Goal: Navigation & Orientation: Find specific page/section

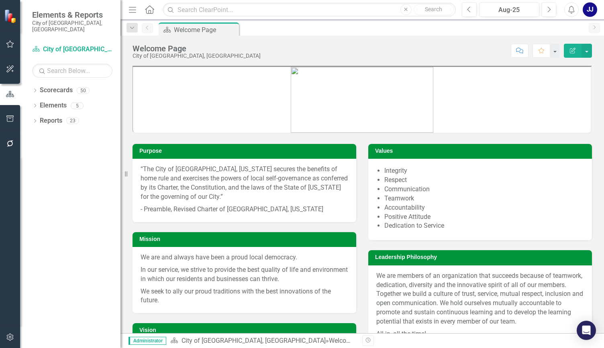
click at [288, 225] on div "Mission We are and always have been a proud local democracy. In our service, we…" at bounding box center [244, 267] width 236 height 91
click at [39, 84] on div "Dropdown Scorecards 50" at bounding box center [76, 91] width 88 height 15
click at [35, 89] on icon at bounding box center [35, 91] width 2 height 4
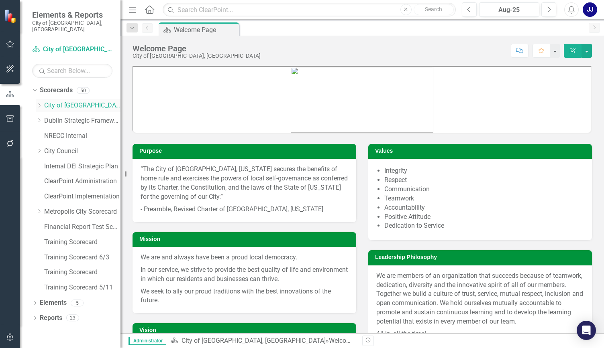
click at [41, 103] on icon "Dropdown" at bounding box center [39, 105] width 6 height 5
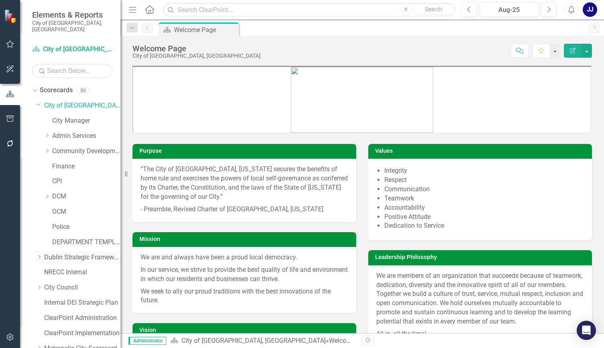
click at [43, 254] on div "Dropdown" at bounding box center [40, 257] width 8 height 7
click at [46, 194] on icon "Dropdown" at bounding box center [47, 196] width 6 height 5
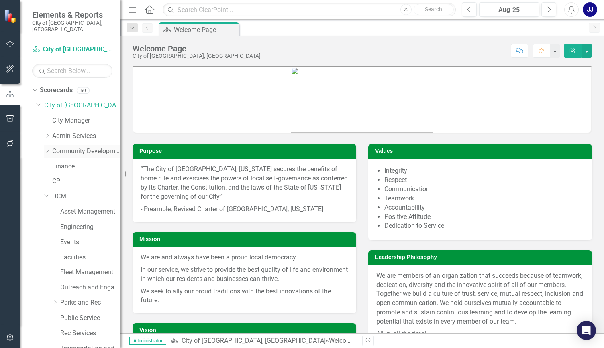
click at [45, 148] on icon "Dropdown" at bounding box center [47, 150] width 6 height 5
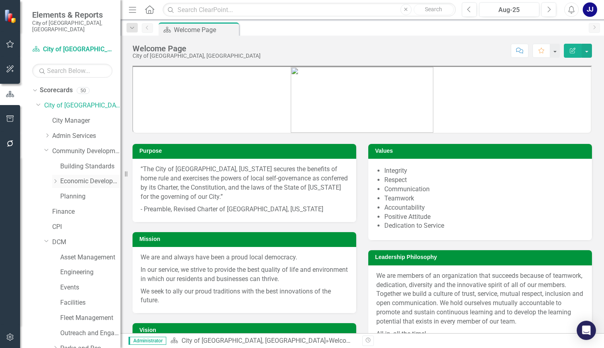
click at [57, 179] on icon "Dropdown" at bounding box center [55, 181] width 6 height 5
click at [80, 177] on link "Economic Development" at bounding box center [90, 181] width 60 height 9
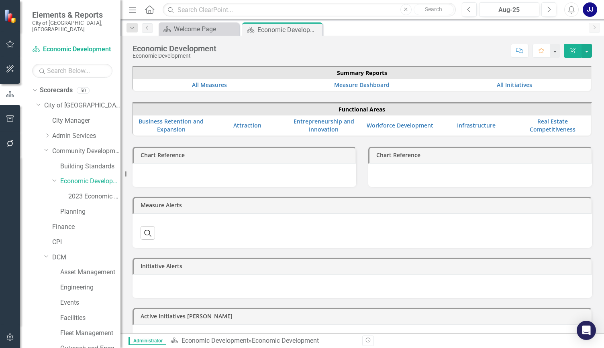
click at [549, 133] on td "Real Estate Competitiveness" at bounding box center [552, 126] width 76 height 20
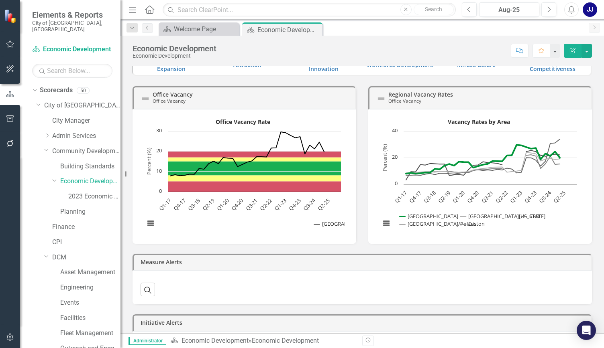
scroll to position [4, 0]
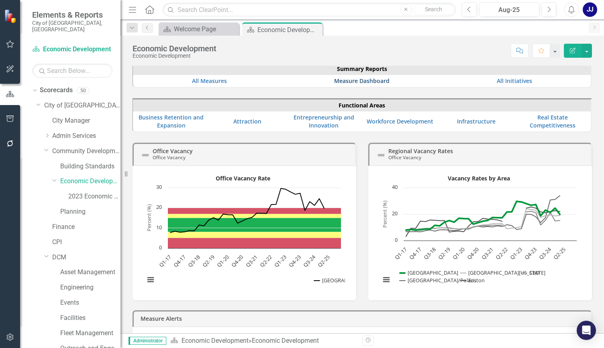
click at [352, 78] on link "Measure Dashboard" at bounding box center [361, 81] width 55 height 8
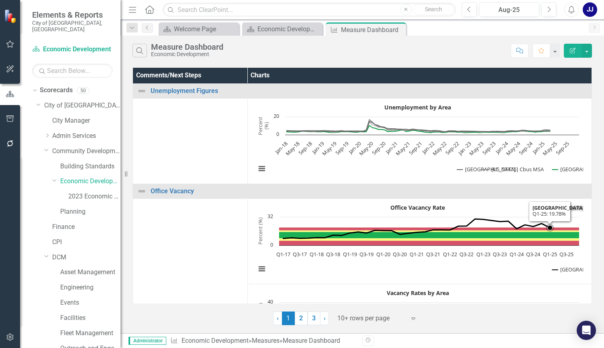
click at [552, 244] on icon "Interactive chart" at bounding box center [429, 243] width 300 height 5
click at [603, 92] on div "Comments/Next Steps Charts Unemployment Figures Link Map View Link Map Edit Edi…" at bounding box center [361, 196] width 483 height 260
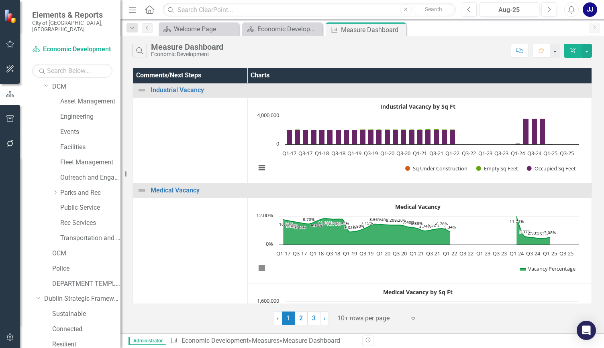
scroll to position [165, 0]
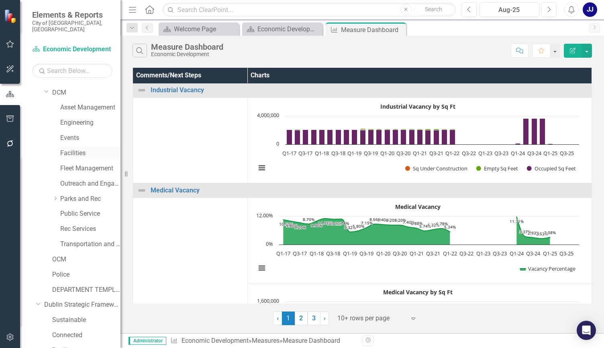
click at [72, 149] on link "Facilities" at bounding box center [90, 153] width 60 height 9
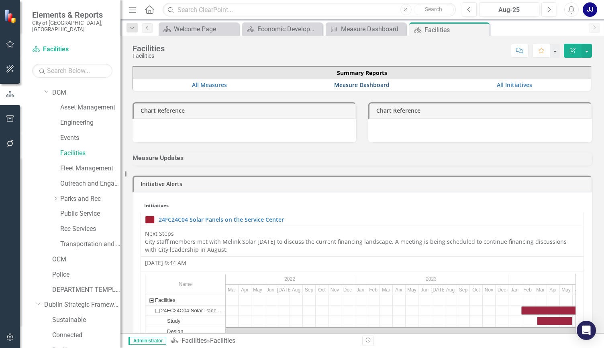
click at [363, 83] on link "Measure Dashboard" at bounding box center [361, 85] width 55 height 8
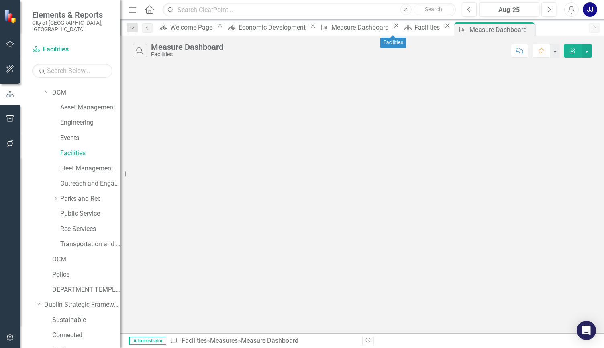
click at [445, 28] on icon at bounding box center [447, 26] width 4 height 4
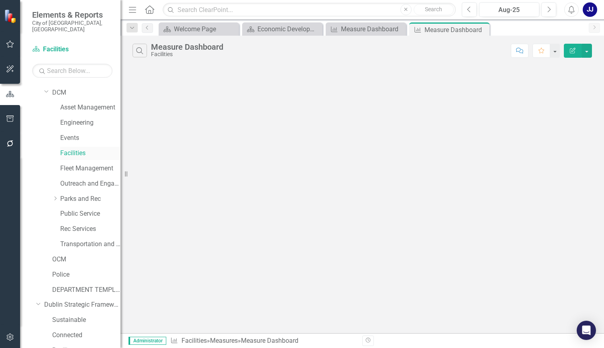
click at [82, 149] on link "Facilities" at bounding box center [90, 153] width 60 height 9
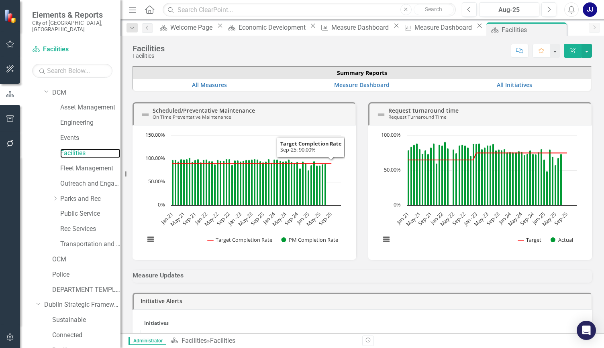
click at [483, 226] on rect "Interactive chart" at bounding box center [478, 192] width 204 height 120
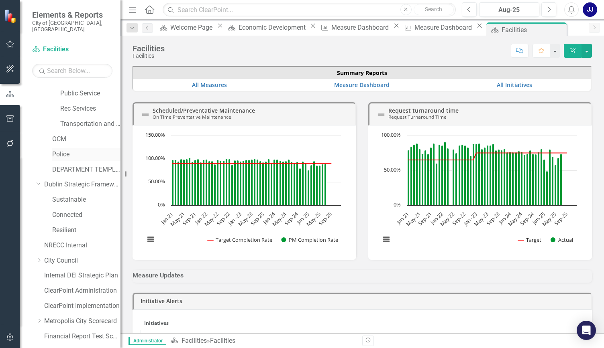
scroll to position [367, 0]
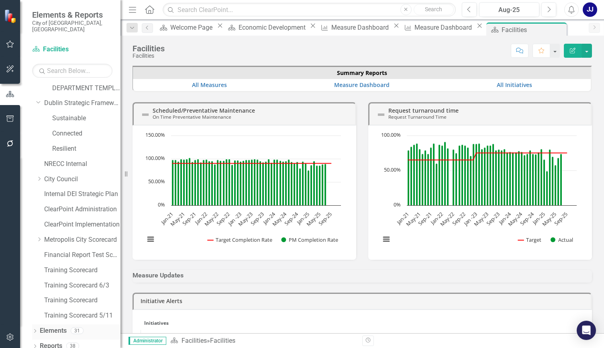
click at [48, 327] on link "Elements" at bounding box center [53, 331] width 27 height 9
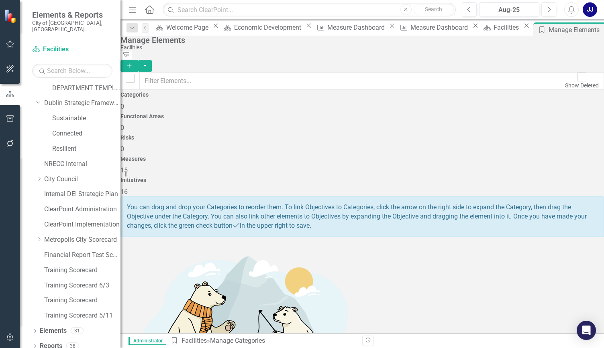
click at [535, 177] on h4 "Initiatives" at bounding box center [361, 180] width 483 height 6
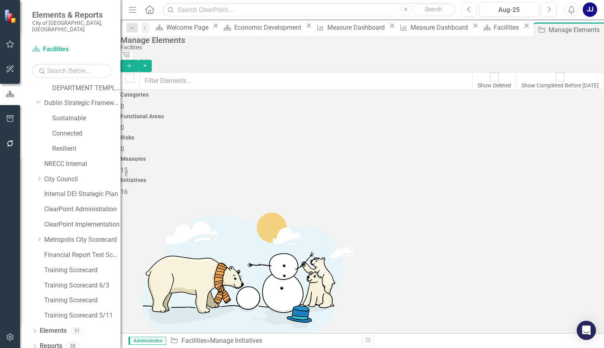
click at [128, 167] on span "15" at bounding box center [123, 171] width 7 height 8
drag, startPoint x: 597, startPoint y: 209, endPoint x: 592, endPoint y: 250, distance: 41.3
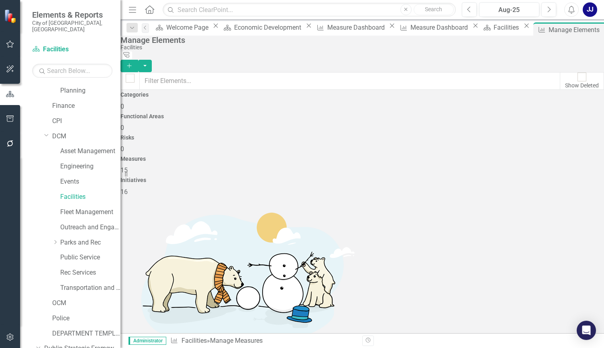
scroll to position [128, 0]
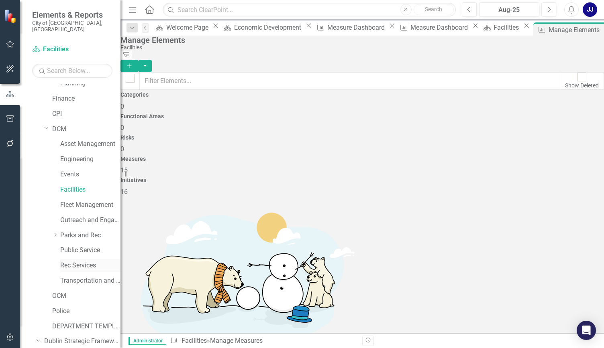
click at [71, 261] on link "Rec Services" at bounding box center [90, 265] width 60 height 9
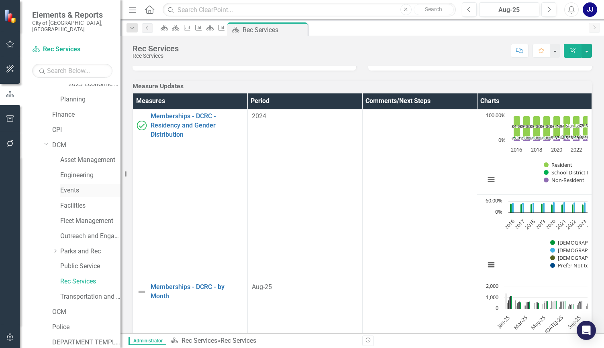
click at [71, 186] on link "Events" at bounding box center [90, 190] width 60 height 9
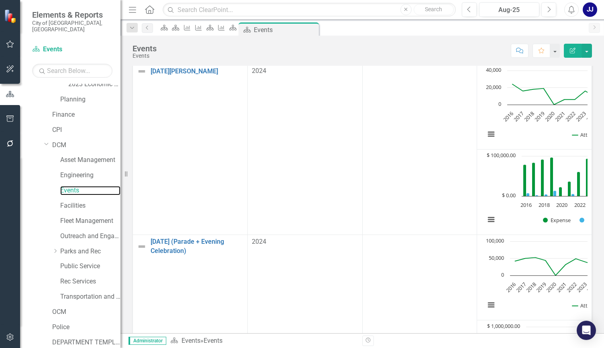
scroll to position [384, 0]
click at [80, 230] on div "Outreach and Engagement" at bounding box center [90, 236] width 60 height 13
click at [85, 232] on link "Outreach and Engagement" at bounding box center [90, 236] width 60 height 9
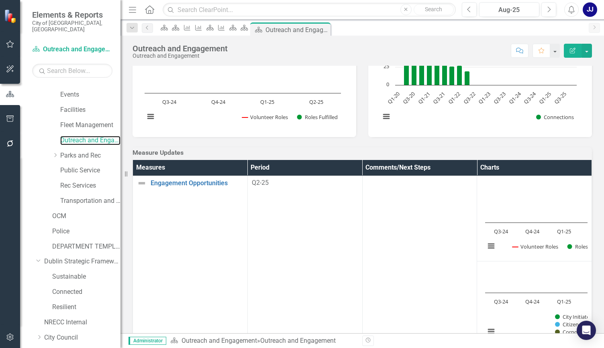
scroll to position [211, 0]
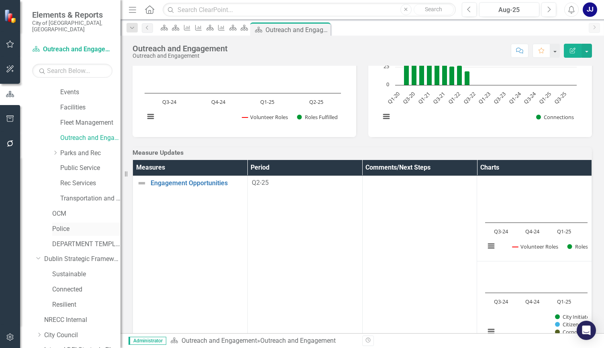
click at [69, 225] on link "Police" at bounding box center [86, 229] width 68 height 9
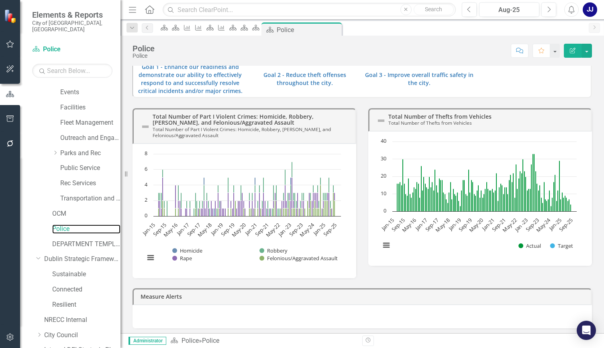
scroll to position [367, 0]
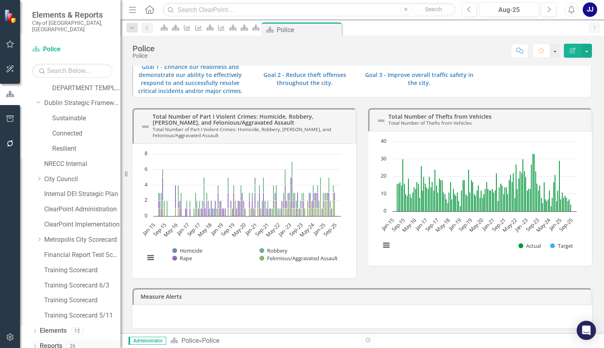
click at [43, 342] on link "Reports" at bounding box center [51, 346] width 22 height 9
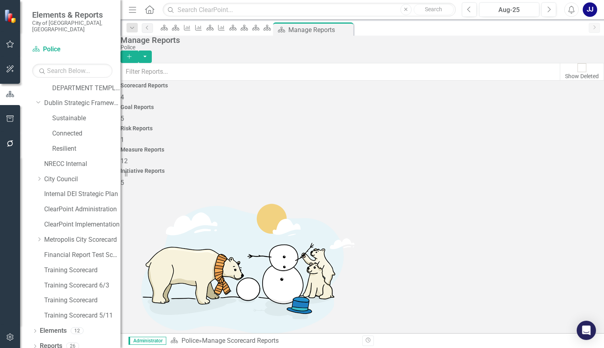
click at [445, 147] on div "Measure Reports 12" at bounding box center [361, 156] width 483 height 19
click at [138, 51] on button "Add" at bounding box center [129, 57] width 18 height 12
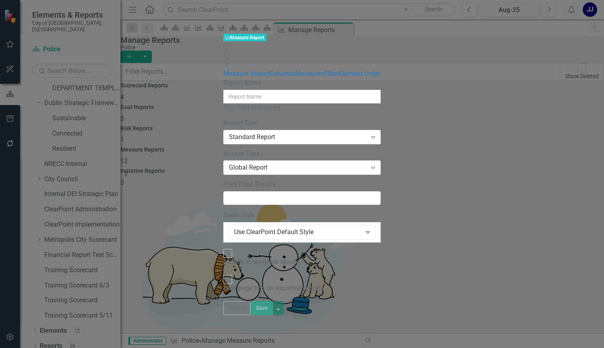
click at [231, 61] on icon "Close" at bounding box center [227, 64] width 8 height 6
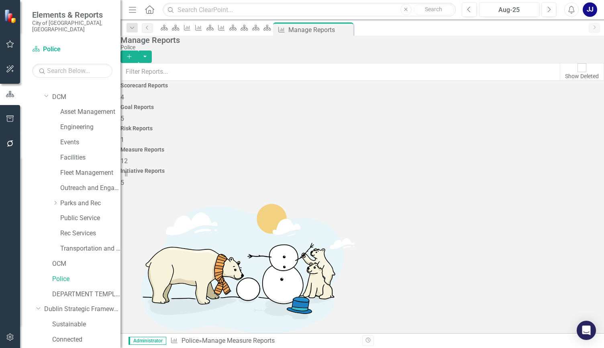
scroll to position [163, 0]
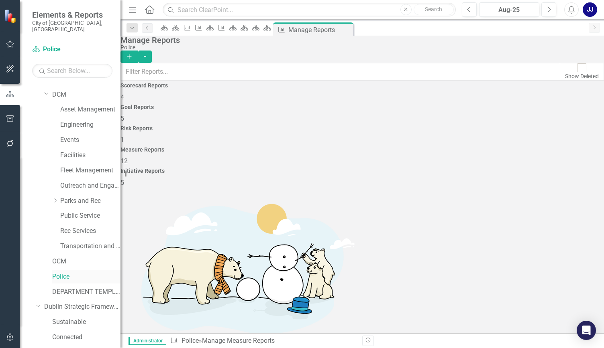
click at [62, 272] on link "Police" at bounding box center [86, 276] width 68 height 9
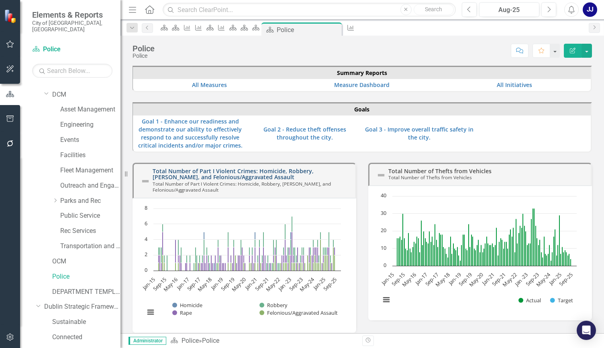
click at [229, 167] on link "Total Number of Part I Violent Crimes: Homicide, Robbery, [PERSON_NAME], and Fe…" at bounding box center [232, 174] width 161 height 14
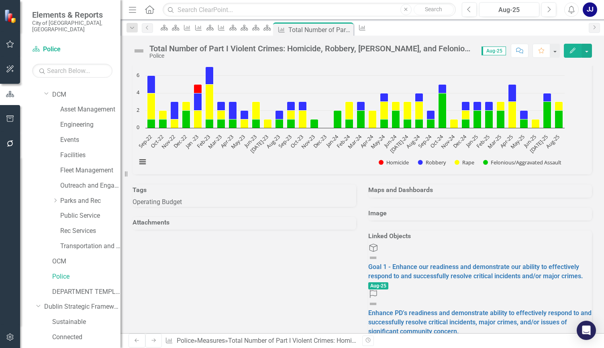
scroll to position [367, 0]
click at [241, 54] on td "Part I Violent Crimes by Type" at bounding box center [361, 47] width 459 height 13
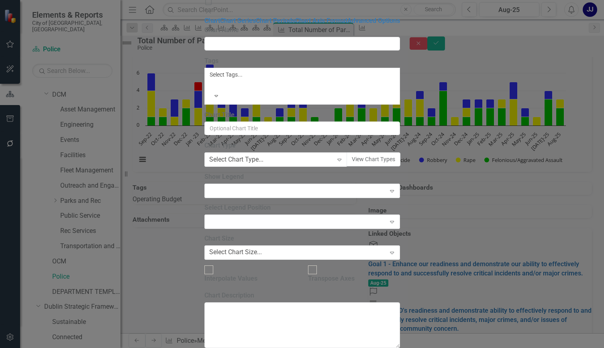
type input "Part I Violent Crimes by Type"
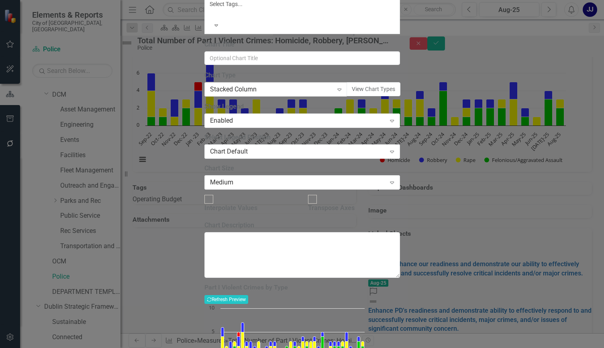
click at [333, 96] on div "Expand" at bounding box center [339, 89] width 14 height 13
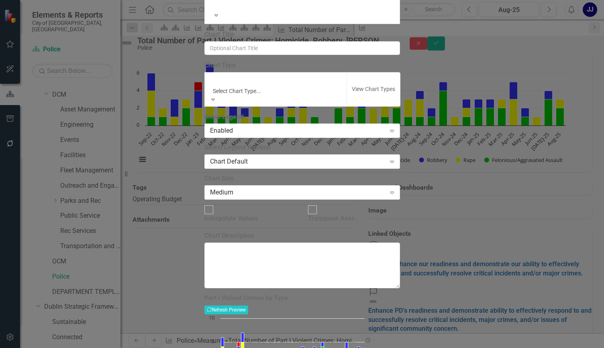
scroll to position [59, 0]
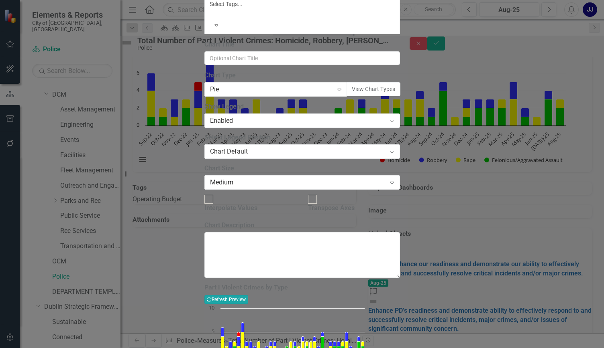
click at [248, 295] on button "Recalculate Refresh Preview" at bounding box center [226, 299] width 44 height 9
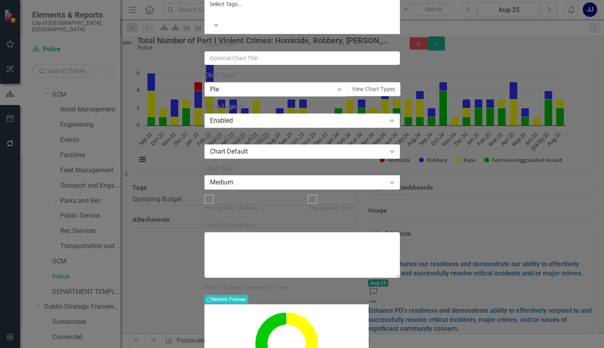
click at [336, 93] on icon "Expand" at bounding box center [339, 89] width 8 height 6
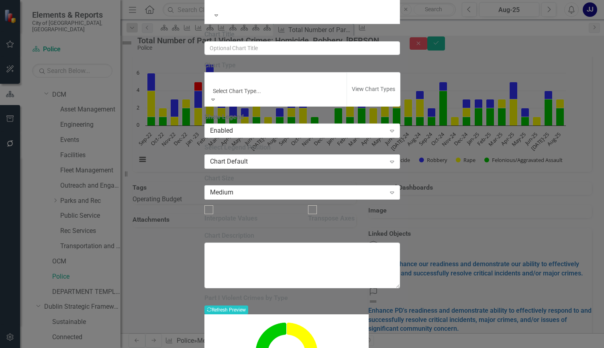
scroll to position [119, 0]
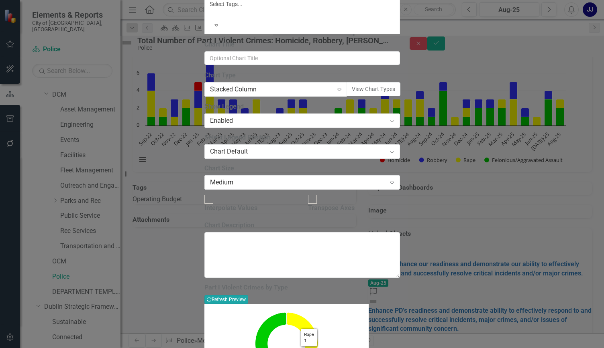
click at [248, 295] on button "Recalculate Refresh Preview" at bounding box center [226, 299] width 44 height 9
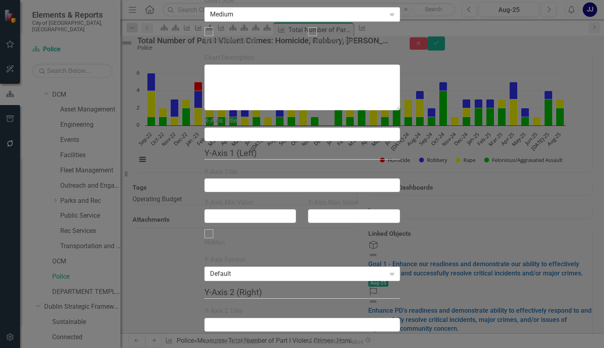
scroll to position [0, 0]
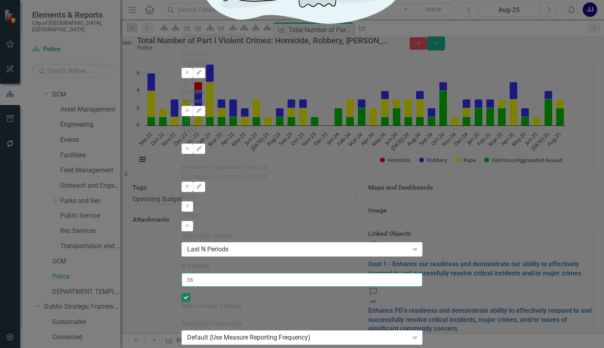
click at [267, 273] on input "36" at bounding box center [301, 280] width 241 height 14
type input "3"
click at [323, 273] on input "48" at bounding box center [301, 280] width 241 height 14
type input "4"
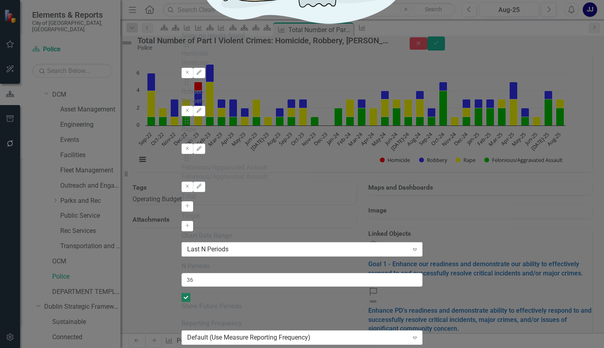
click at [326, 273] on input "36" at bounding box center [301, 280] width 241 height 14
type input "3"
click at [269, 273] on input "12" at bounding box center [301, 280] width 241 height 14
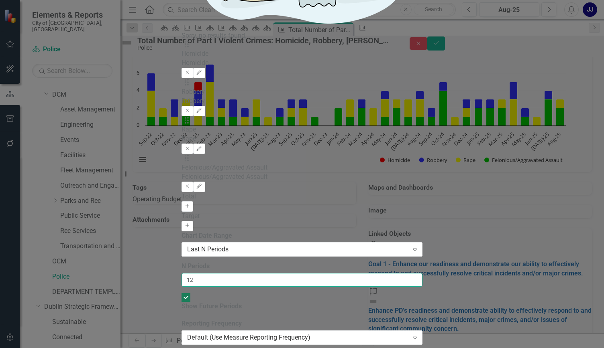
type input "1"
type input "36"
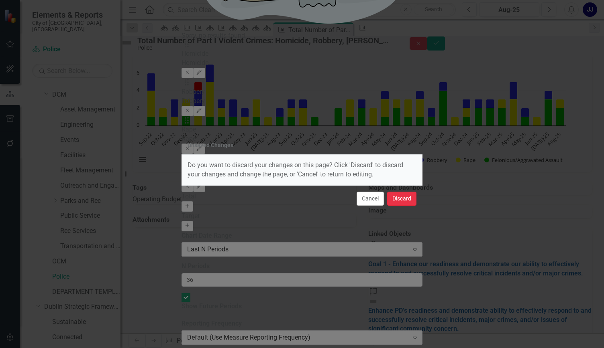
click at [411, 197] on button "Discard" at bounding box center [401, 199] width 29 height 14
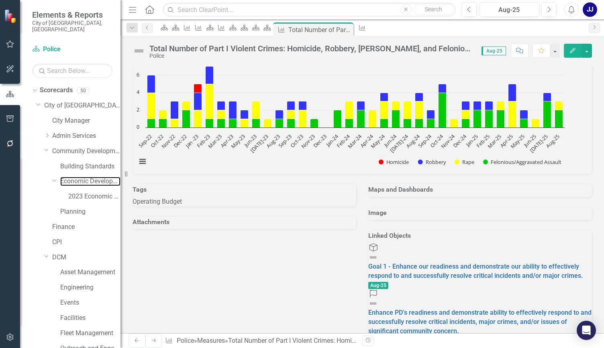
drag, startPoint x: 75, startPoint y: 172, endPoint x: 91, endPoint y: 182, distance: 19.4
click at [75, 177] on link "Economic Development" at bounding box center [90, 181] width 60 height 9
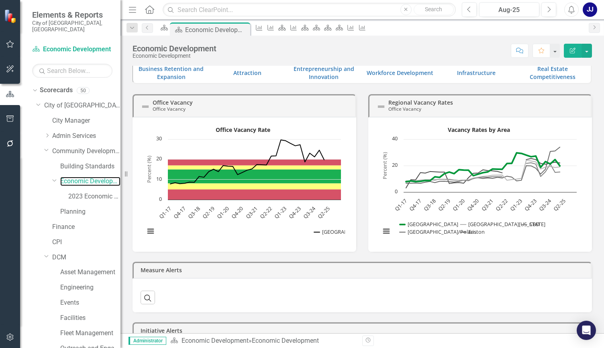
scroll to position [58, 0]
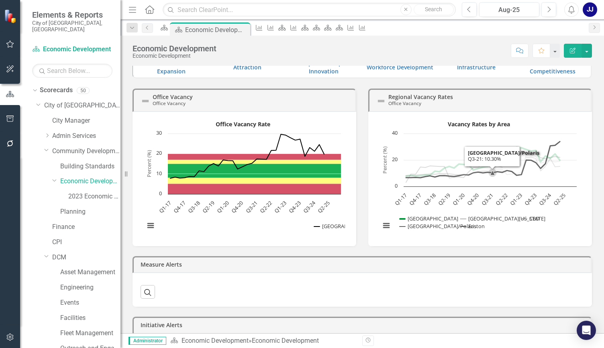
drag, startPoint x: 489, startPoint y: 181, endPoint x: 535, endPoint y: 125, distance: 72.4
click at [535, 125] on rect "Interactive chart" at bounding box center [478, 178] width 204 height 120
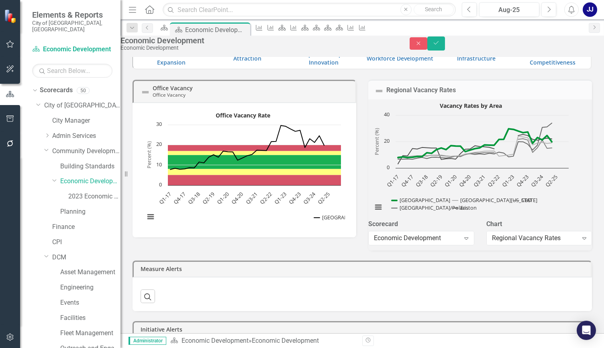
click at [465, 113] on icon "Percent (%) Chart context menu Vacancy Rates by Area [GEOGRAPHIC_DATA] [GEOGRAP…" at bounding box center [470, 160] width 204 height 120
click at [481, 125] on rect "Interactive chart" at bounding box center [470, 160] width 204 height 120
click at [422, 45] on icon "Close" at bounding box center [418, 44] width 7 height 6
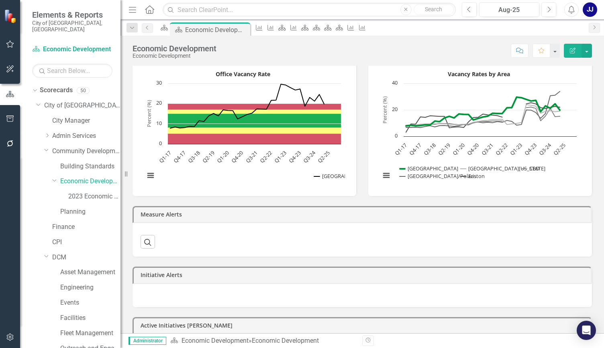
scroll to position [136, 0]
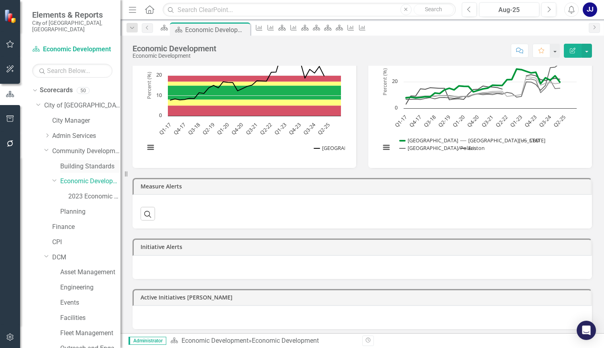
click at [97, 162] on link "Building Standards" at bounding box center [90, 166] width 60 height 9
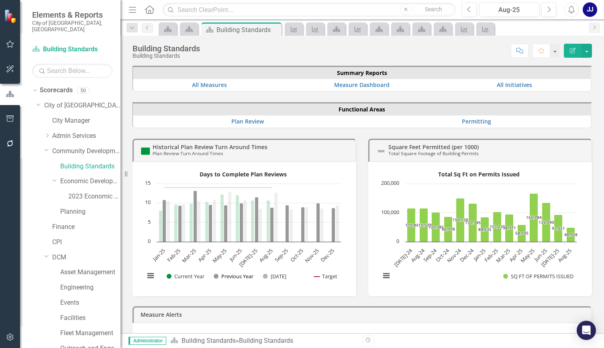
click at [221, 276] on button "Show Previous Year" at bounding box center [233, 276] width 41 height 7
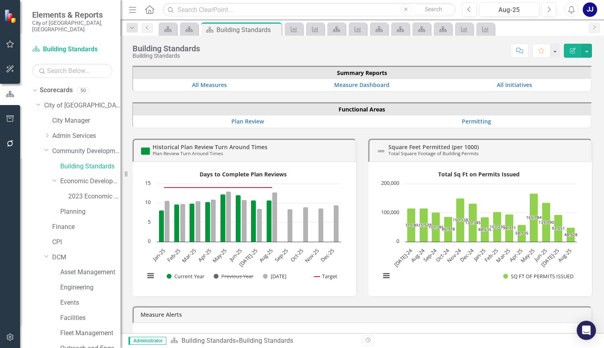
click at [221, 275] on button "Show Previous Year" at bounding box center [233, 276] width 41 height 7
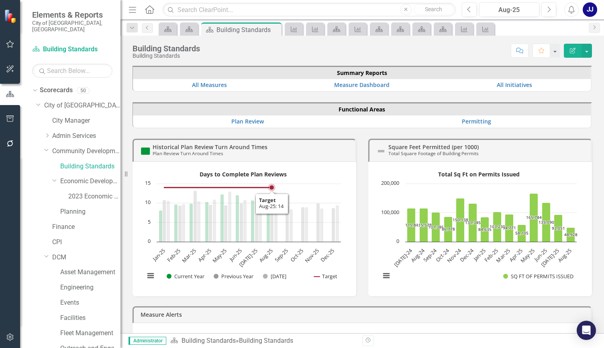
drag, startPoint x: 295, startPoint y: 185, endPoint x: 221, endPoint y: 148, distance: 83.3
click at [221, 150] on small "Plan Review Turn Around Times" at bounding box center [187, 153] width 71 height 6
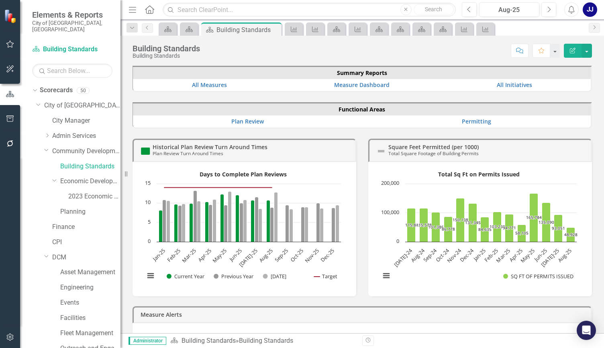
click at [339, 144] on h3 "Historical Plan Review Turn Around Times Plan Review Turn Around Times" at bounding box center [251, 150] width 198 height 12
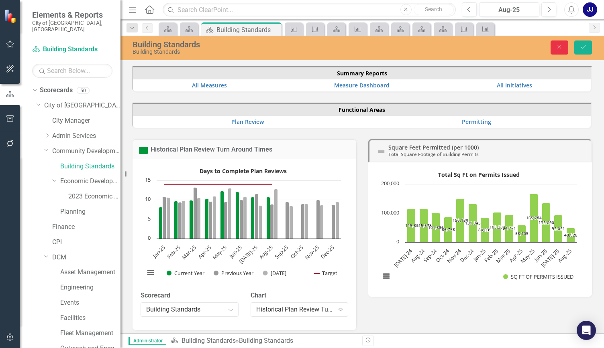
click at [559, 47] on icon "Close" at bounding box center [558, 47] width 7 height 6
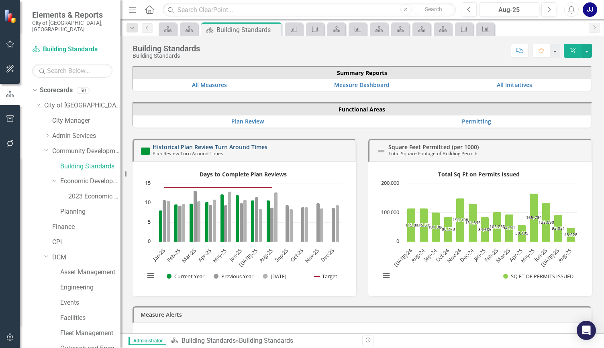
click at [167, 143] on link "Historical Plan Review Turn Around Times" at bounding box center [209, 147] width 115 height 8
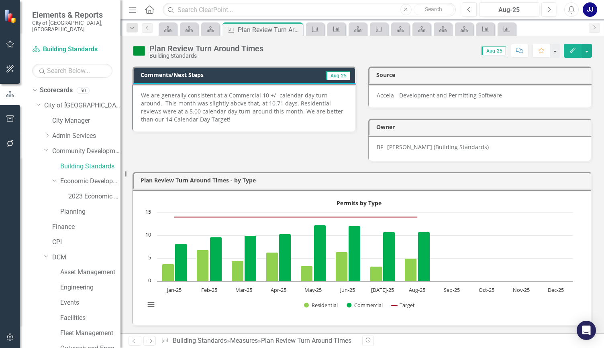
scroll to position [77, 0]
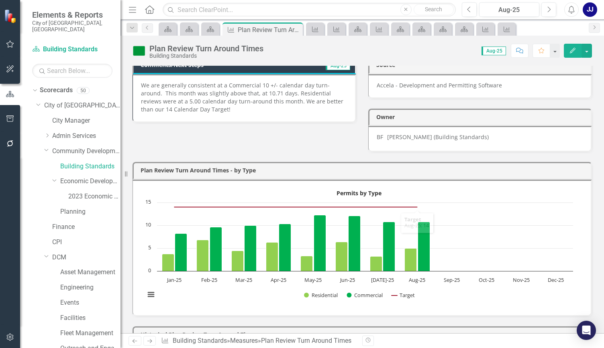
click at [411, 173] on td "Plan Review Turn Around Times - by Type" at bounding box center [363, 171] width 446 height 12
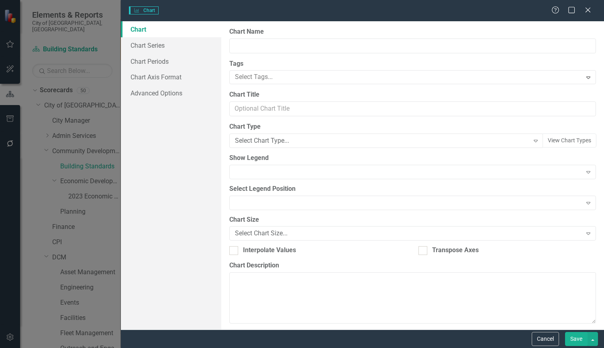
type input "Plan Review Turn Around Times - by Type"
type input "Permits by Type"
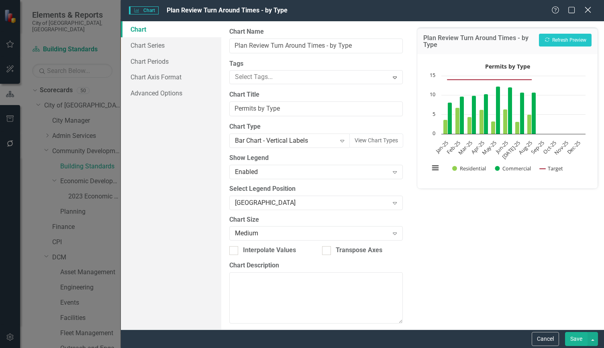
click at [591, 6] on div "Close" at bounding box center [587, 10] width 10 height 11
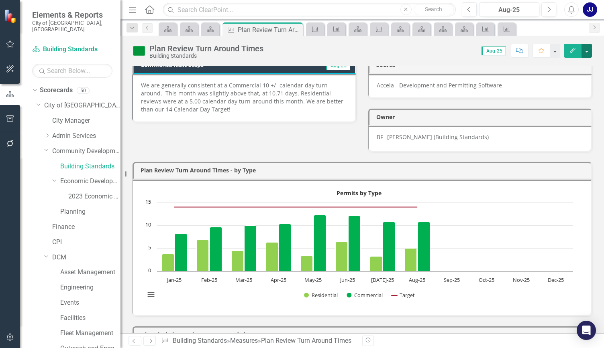
click at [586, 53] on button "button" at bounding box center [586, 51] width 10 height 14
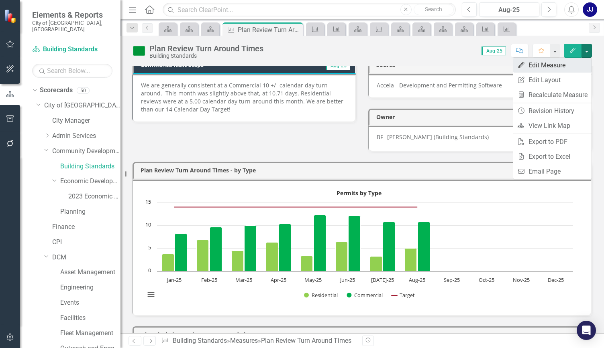
click at [560, 68] on link "Edit Edit Measure" at bounding box center [552, 65] width 78 height 15
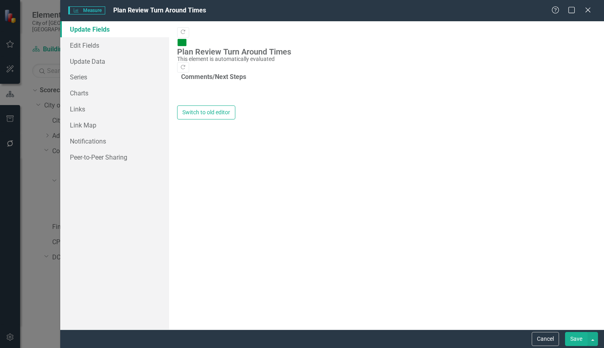
type textarea "<p>We are generally consistent at a Commercial 10 +/- calendar day turn-around.…"
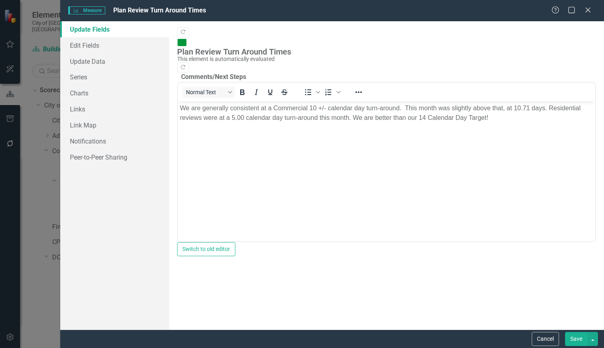
scroll to position [0, 0]
click at [83, 84] on link "Series" at bounding box center [114, 77] width 109 height 16
click at [85, 93] on link "Charts" at bounding box center [114, 93] width 109 height 16
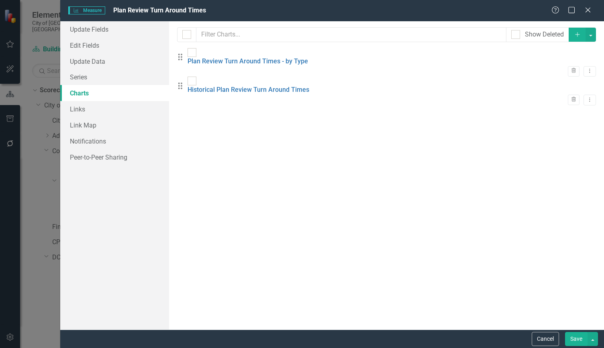
checkbox input "false"
click at [243, 86] on link "Historical Plan Review Turn Around Times" at bounding box center [248, 90] width 122 height 8
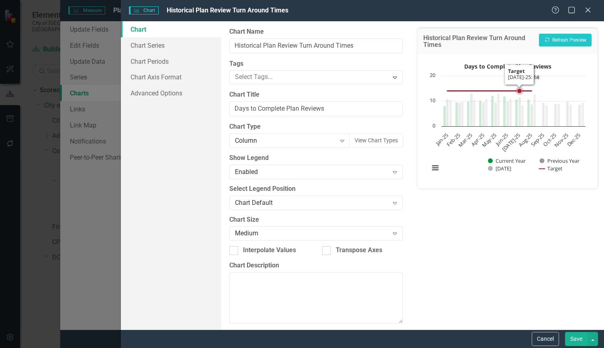
click at [522, 97] on rect "Interactive chart" at bounding box center [507, 120] width 164 height 120
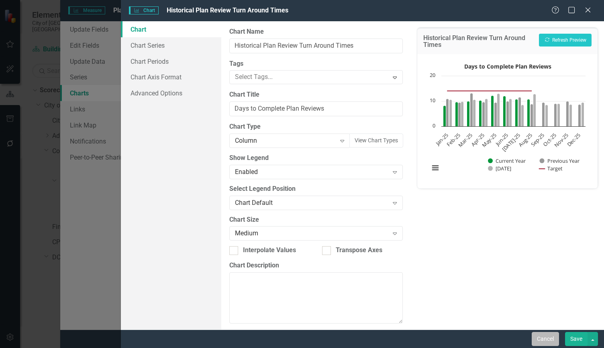
click at [552, 345] on button "Cancel" at bounding box center [544, 339] width 27 height 14
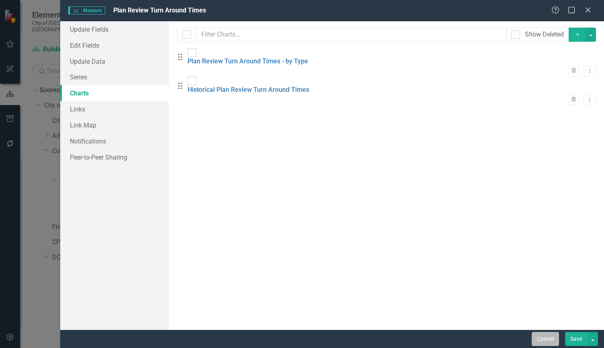
click at [544, 339] on button "Cancel" at bounding box center [544, 339] width 27 height 14
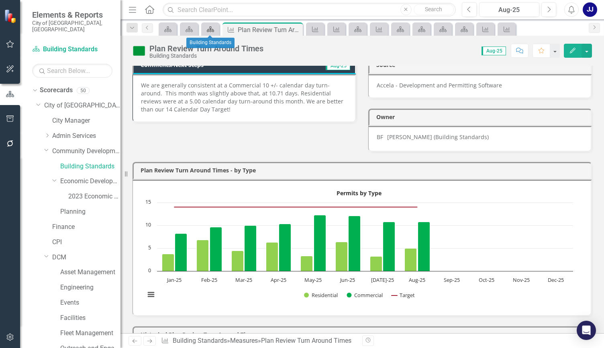
click at [207, 26] on icon "Scorecard" at bounding box center [210, 29] width 8 height 6
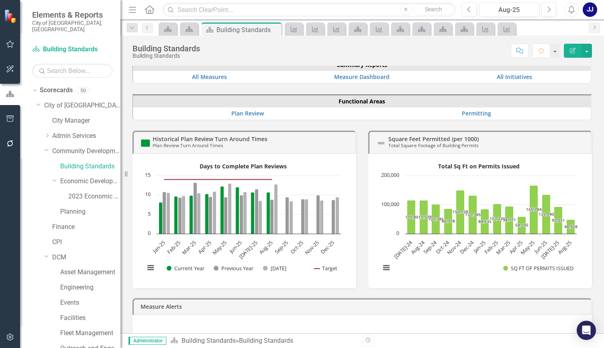
scroll to position [12, 0]
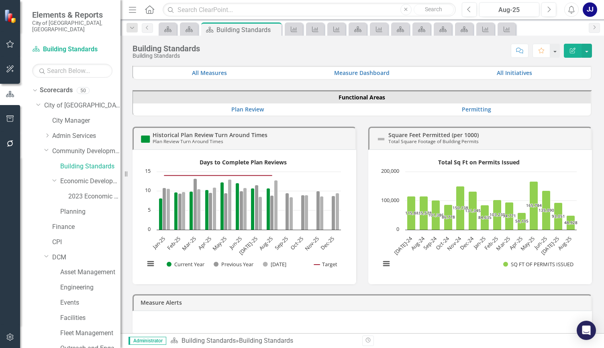
click at [575, 48] on icon "Edit Report" at bounding box center [572, 51] width 7 height 6
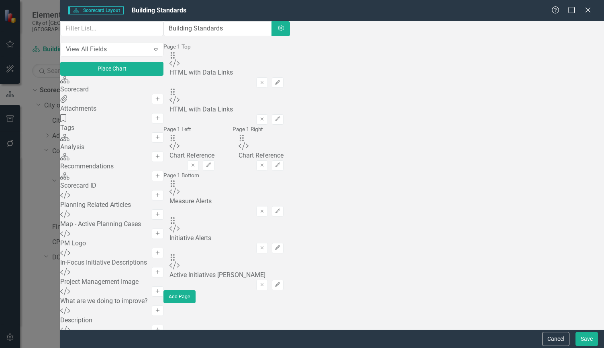
click at [109, 94] on div "Scorecard" at bounding box center [111, 89] width 103 height 9
click at [161, 100] on icon "Add" at bounding box center [157, 99] width 6 height 5
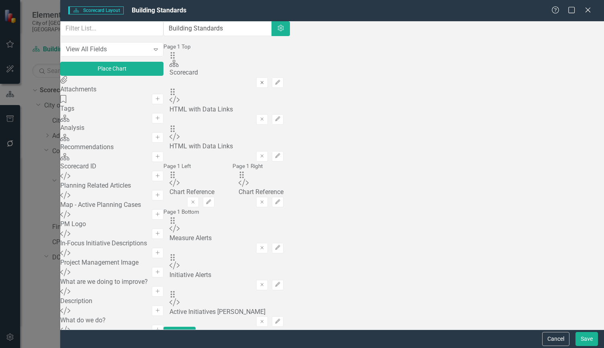
click at [265, 80] on icon "Remove" at bounding box center [262, 82] width 6 height 5
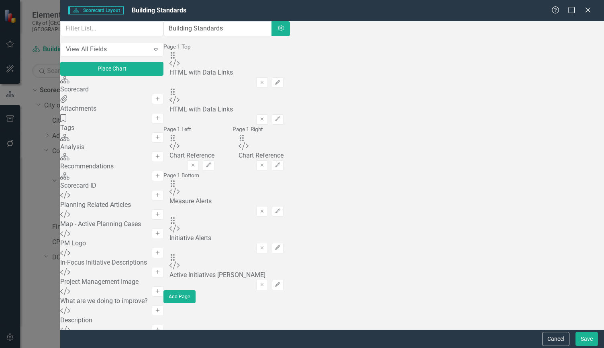
drag, startPoint x: 184, startPoint y: 106, endPoint x: 186, endPoint y: 112, distance: 6.9
click at [546, 335] on button "Cancel" at bounding box center [555, 339] width 27 height 14
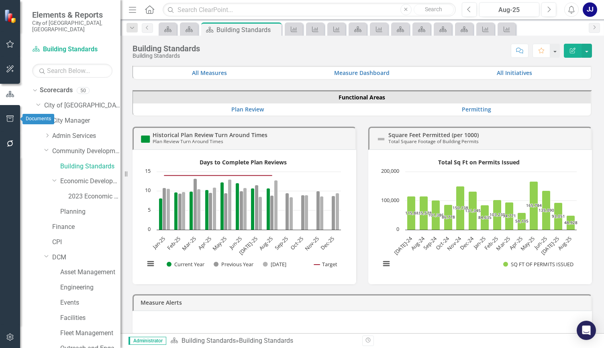
click at [14, 122] on button "button" at bounding box center [10, 119] width 18 height 17
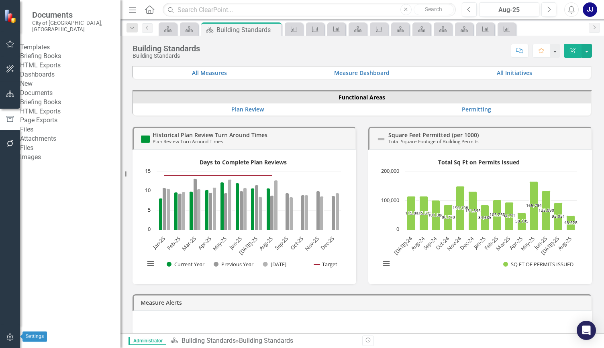
click at [15, 333] on button "button" at bounding box center [10, 337] width 18 height 17
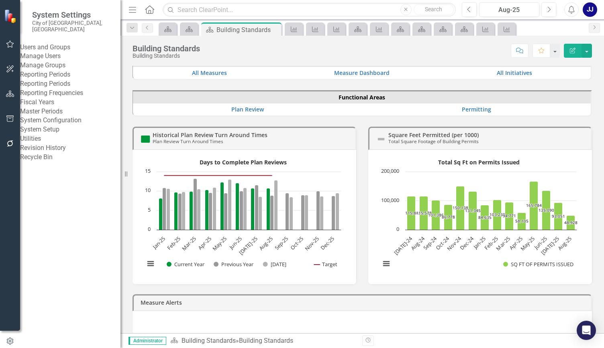
click at [64, 89] on link "Reporting Periods" at bounding box center [70, 83] width 100 height 9
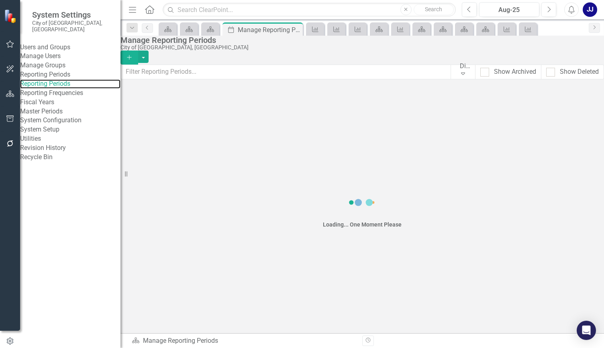
drag, startPoint x: 64, startPoint y: 108, endPoint x: 55, endPoint y: 70, distance: 39.3
click at [55, 70] on div "Users and Groups Manage Users Manage Groups Reporting Periods Reporting Periods…" at bounding box center [70, 102] width 100 height 119
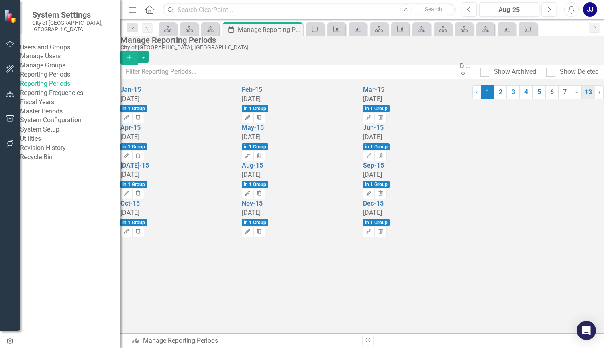
click at [581, 99] on link "13" at bounding box center [588, 92] width 14 height 14
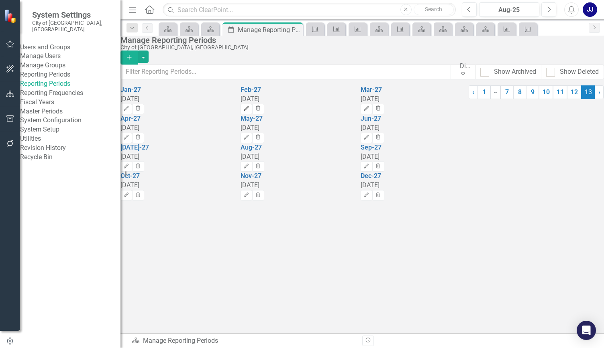
click at [249, 106] on icon "Edit" at bounding box center [246, 108] width 6 height 5
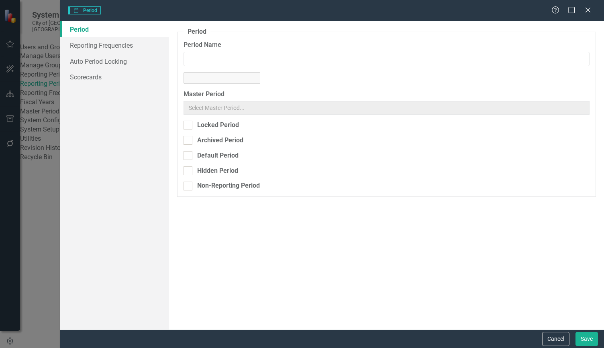
type input "Feb-27"
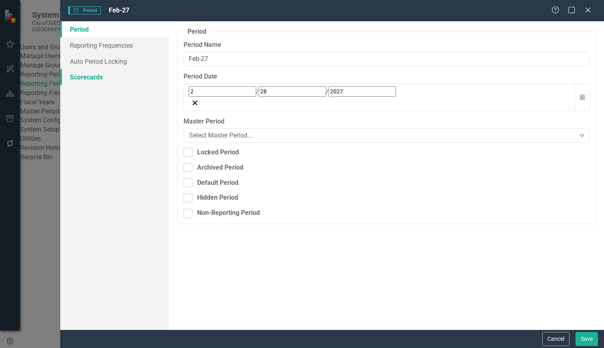
click at [100, 76] on link "Scorecards" at bounding box center [114, 77] width 109 height 16
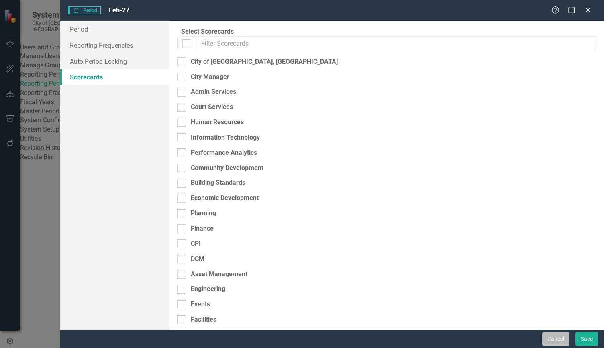
click at [560, 336] on button "Cancel" at bounding box center [555, 339] width 27 height 14
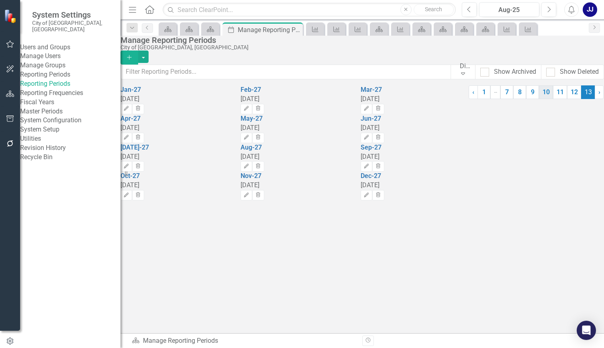
click at [539, 99] on link "10" at bounding box center [546, 92] width 14 height 14
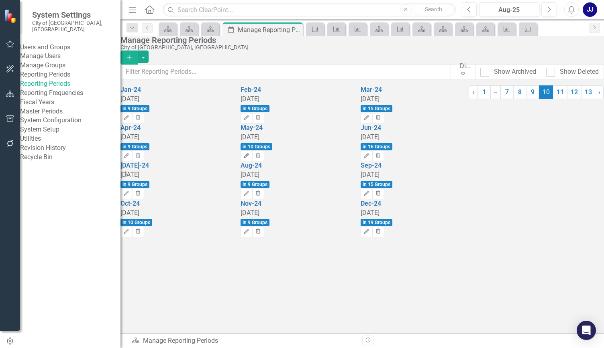
click at [252, 151] on button "Edit" at bounding box center [246, 156] width 12 height 10
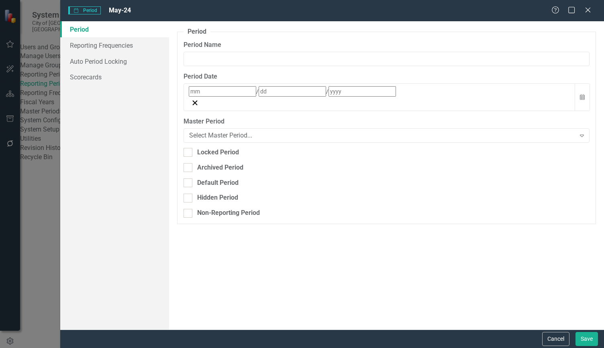
type input "May-24"
type input "5"
type input "31"
type input "2024"
click at [69, 75] on link "Scorecards" at bounding box center [114, 77] width 109 height 16
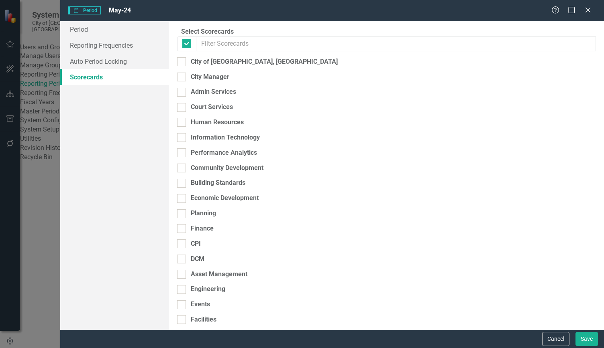
checkbox input "false"
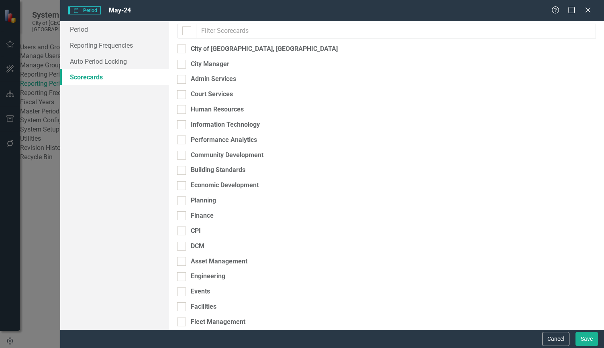
scroll to position [9, 0]
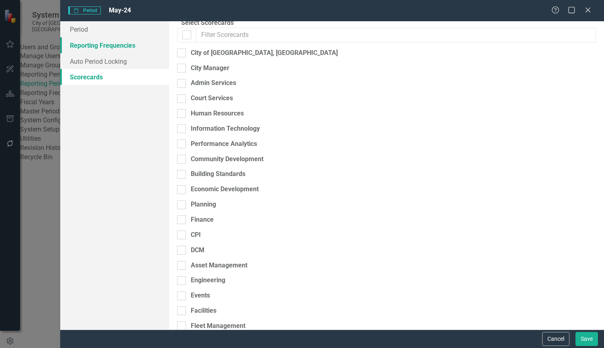
click at [118, 40] on link "Reporting Frequencies" at bounding box center [114, 45] width 109 height 16
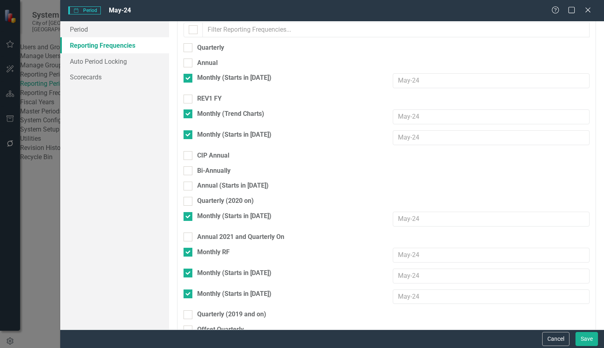
scroll to position [63, 0]
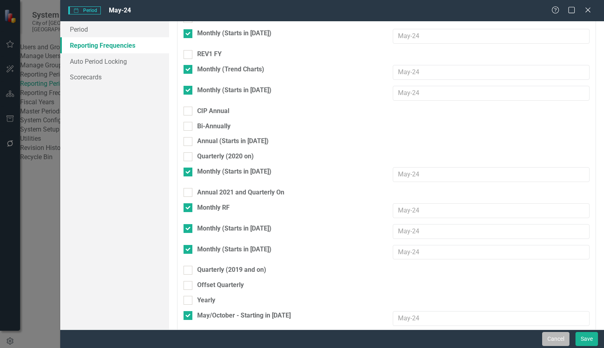
click at [563, 337] on button "Cancel" at bounding box center [555, 339] width 27 height 14
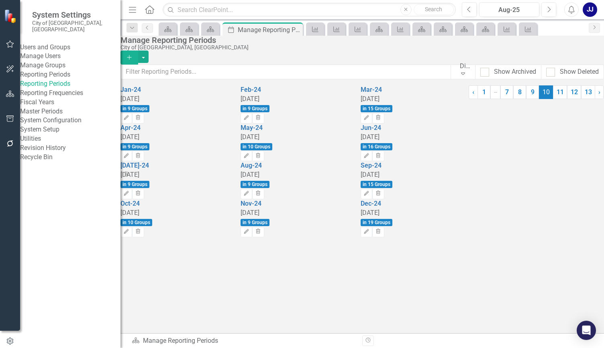
click at [67, 98] on link "Reporting Frequencies" at bounding box center [70, 93] width 100 height 9
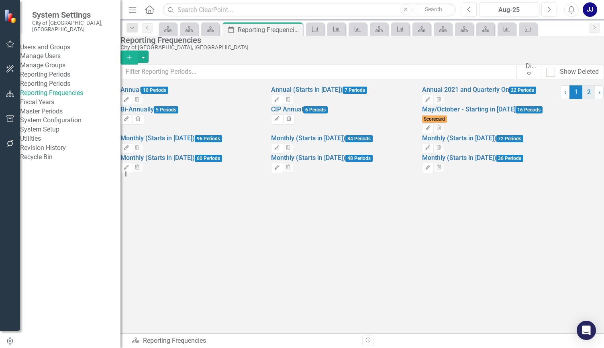
click at [582, 99] on link "2" at bounding box center [588, 92] width 13 height 14
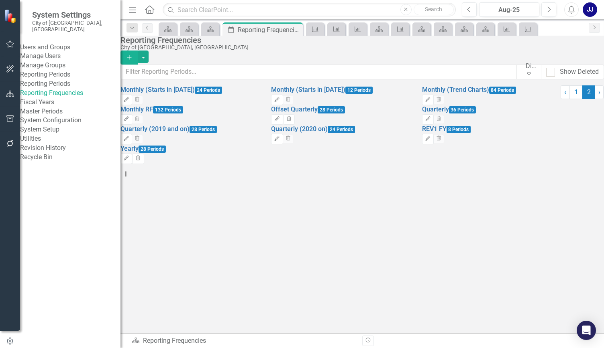
click at [10, 16] on img at bounding box center [11, 16] width 14 height 14
click at [156, 10] on div "Menu Home Search Close Search" at bounding box center [289, 9] width 327 height 15
click at [147, 5] on link "Home" at bounding box center [149, 10] width 10 height 12
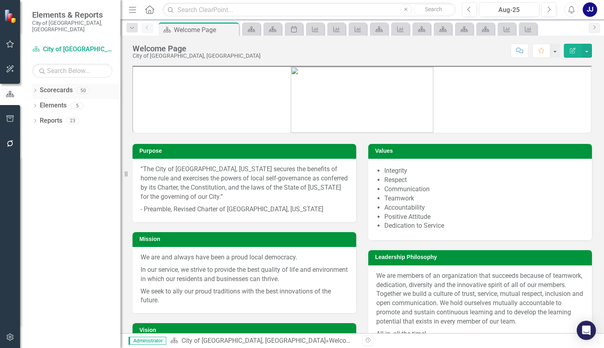
click at [36, 88] on div "Dropdown" at bounding box center [35, 91] width 6 height 7
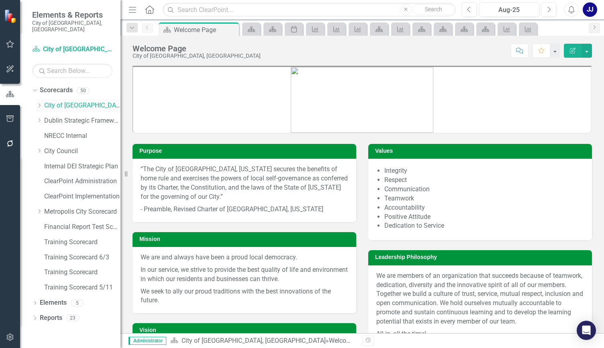
click at [41, 103] on icon "Dropdown" at bounding box center [39, 105] width 6 height 5
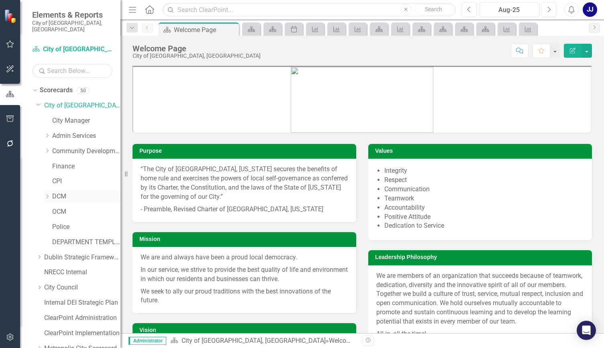
click at [46, 194] on icon "Dropdown" at bounding box center [47, 196] width 6 height 5
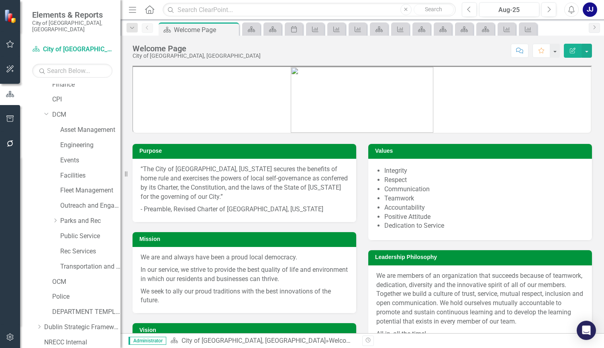
scroll to position [82, 0]
click at [71, 141] on link "Engineering" at bounding box center [90, 145] width 60 height 9
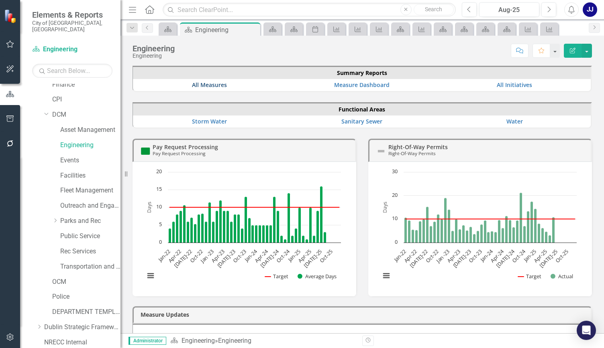
click at [209, 87] on link "All Measures" at bounding box center [209, 85] width 35 height 8
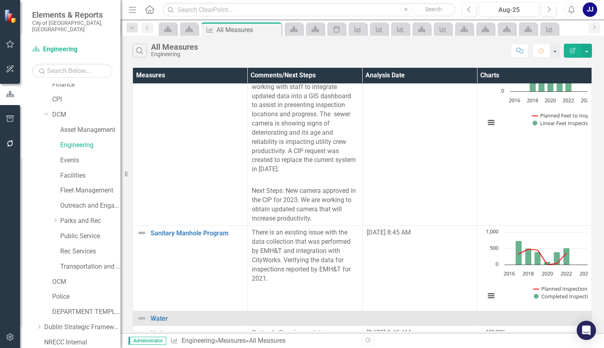
scroll to position [472, 5]
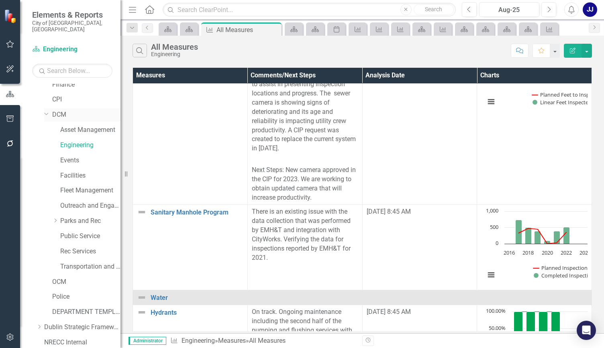
click at [58, 110] on link "DCM" at bounding box center [86, 114] width 68 height 9
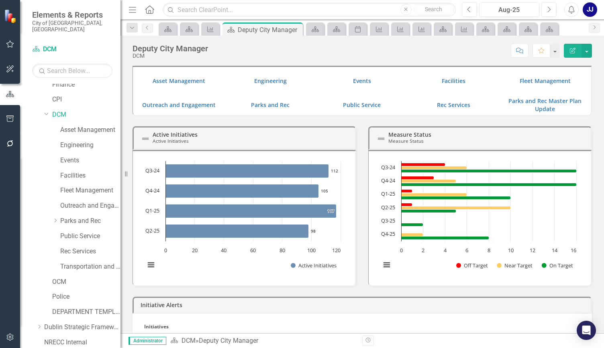
scroll to position [260, 0]
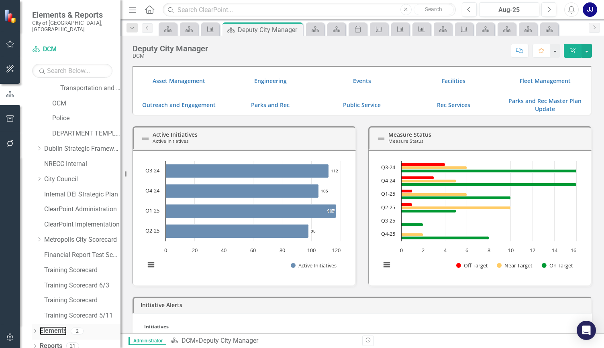
click at [40, 327] on link "Elements" at bounding box center [53, 331] width 27 height 9
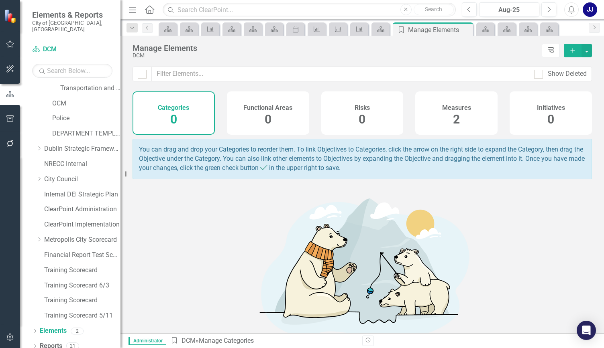
click at [465, 119] on div "Measures 2" at bounding box center [456, 112] width 82 height 43
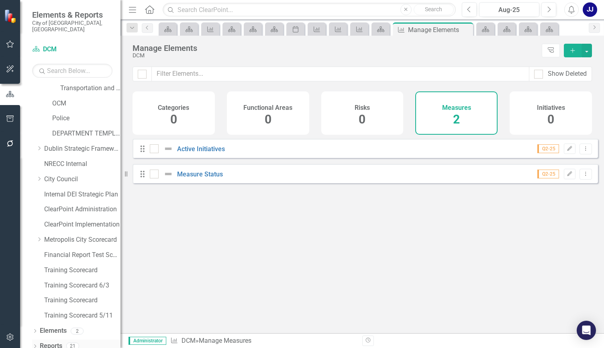
click at [47, 342] on link "Reports" at bounding box center [51, 346] width 22 height 9
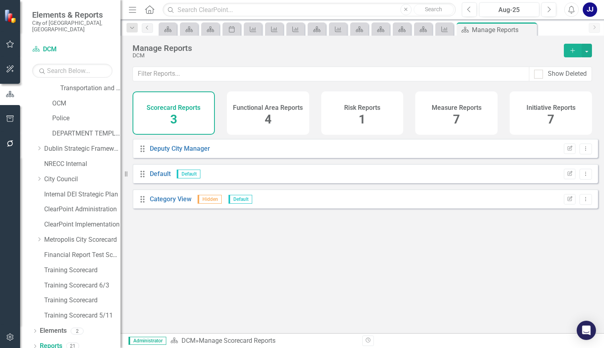
click at [488, 104] on div "Measure Reports 7" at bounding box center [456, 112] width 82 height 43
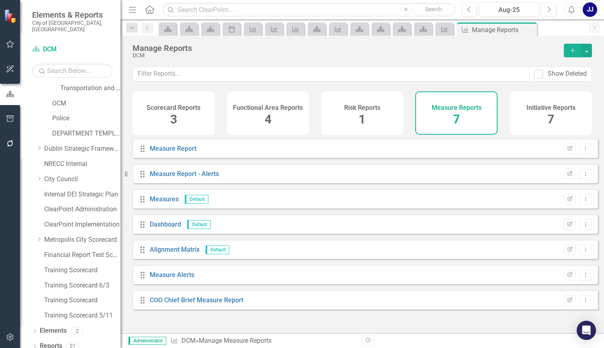
click at [545, 112] on div "Initiative Reports 7" at bounding box center [550, 112] width 82 height 43
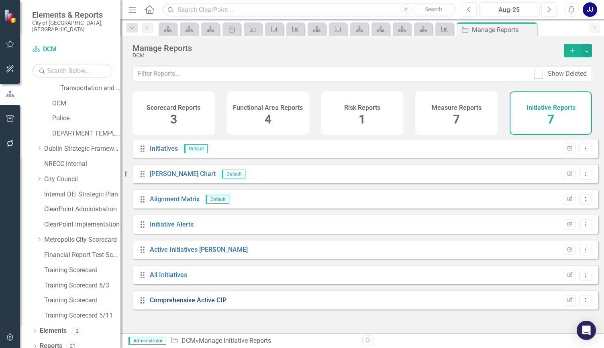
click at [212, 304] on link "Comprehensive Active CIP" at bounding box center [188, 301] width 77 height 8
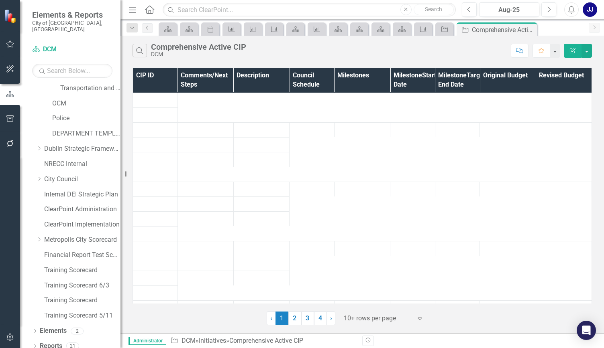
click at [227, 197] on td at bounding box center [205, 189] width 56 height 15
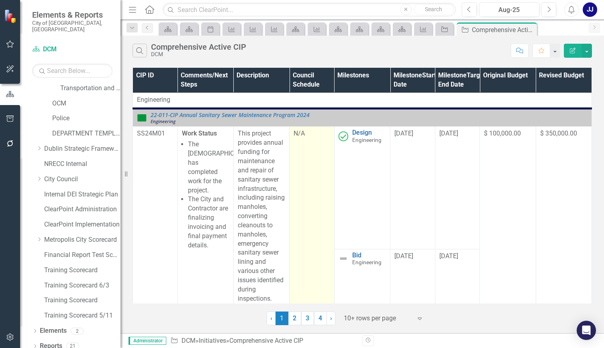
click at [293, 182] on td "N/A" at bounding box center [311, 313] width 45 height 373
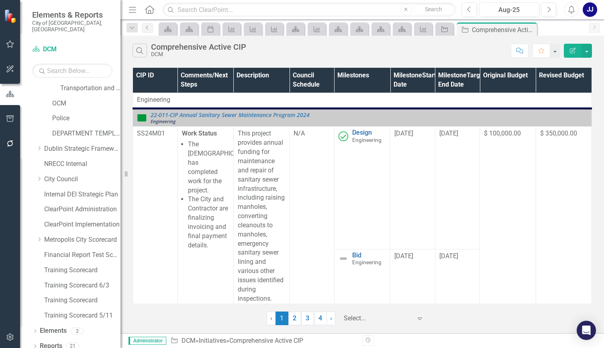
click at [414, 321] on div "Select..." at bounding box center [377, 319] width 76 height 14
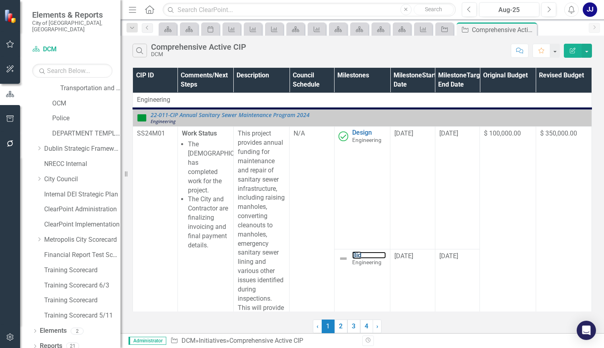
click at [366, 259] on link "Bid" at bounding box center [369, 255] width 34 height 7
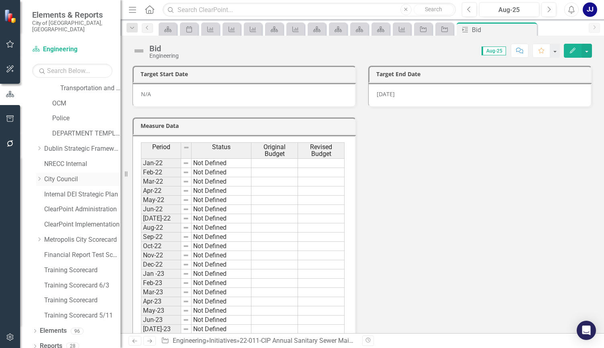
drag, startPoint x: 128, startPoint y: 173, endPoint x: 61, endPoint y: 173, distance: 67.4
click at [61, 173] on div "Elements & Reports City of Dublin, OH Scorecard Engineering Search Dropdown Sco…" at bounding box center [60, 174] width 120 height 348
click at [443, 29] on icon "Initiative" at bounding box center [444, 29] width 8 height 6
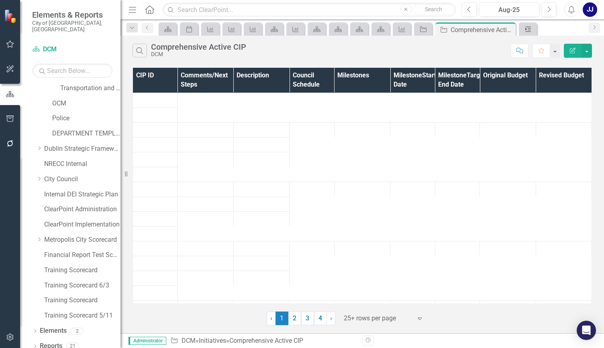
click at [527, 28] on icon "Milestone" at bounding box center [528, 29] width 8 height 6
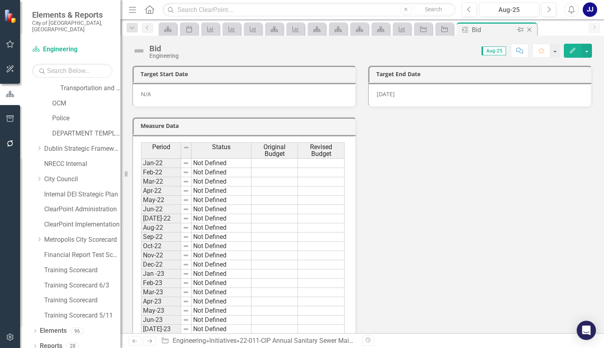
click at [527, 26] on div "Close" at bounding box center [529, 30] width 10 height 10
